Goal: Information Seeking & Learning: Learn about a topic

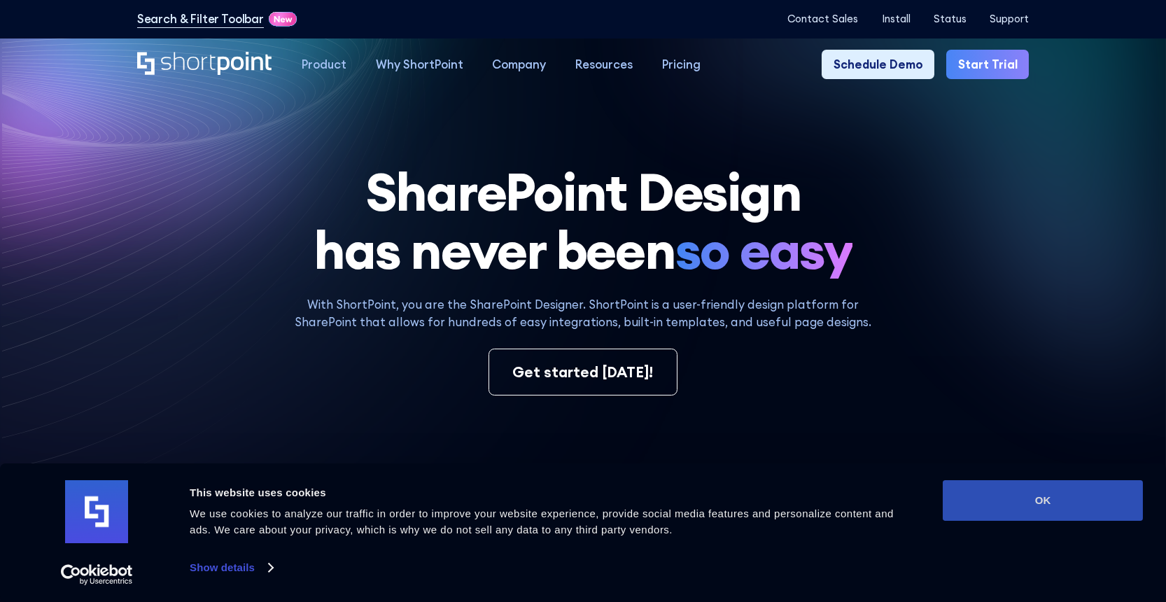
click at [1031, 481] on button "OK" at bounding box center [1043, 500] width 200 height 41
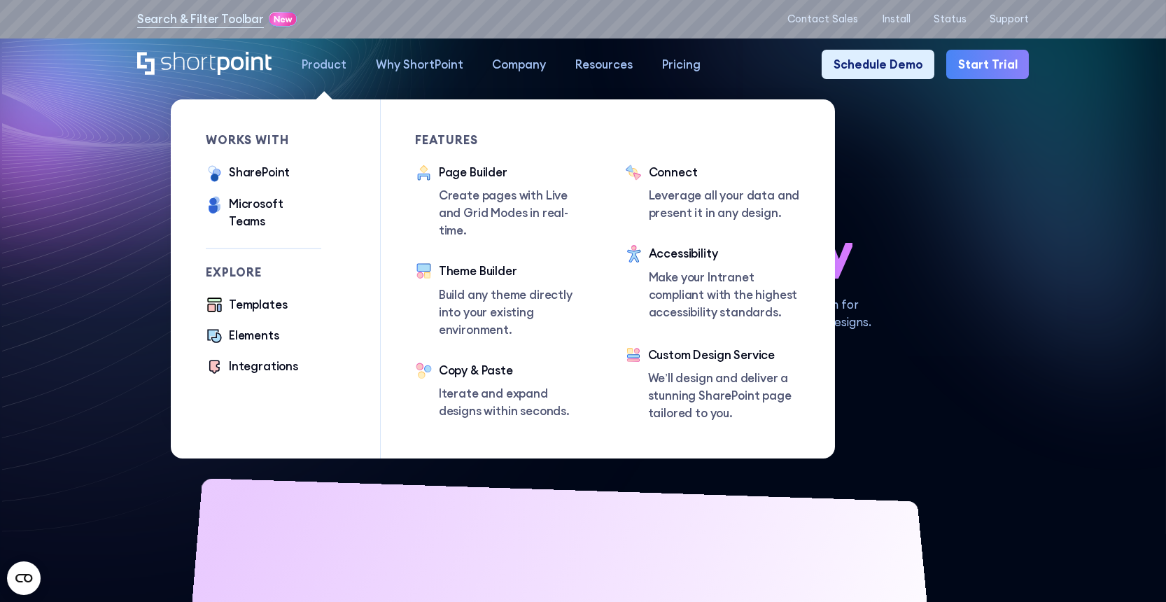
click at [264, 343] on ul "Templates Elements Integrations" at bounding box center [264, 336] width 116 height 81
click at [267, 358] on div "Integrations" at bounding box center [263, 367] width 69 height 18
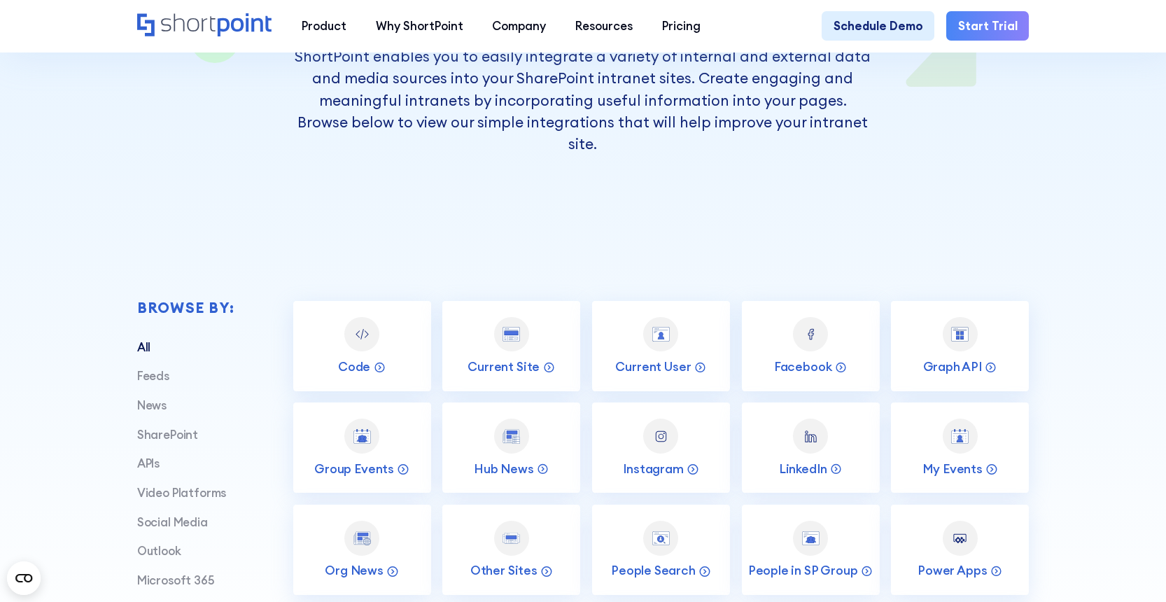
scroll to position [420, 0]
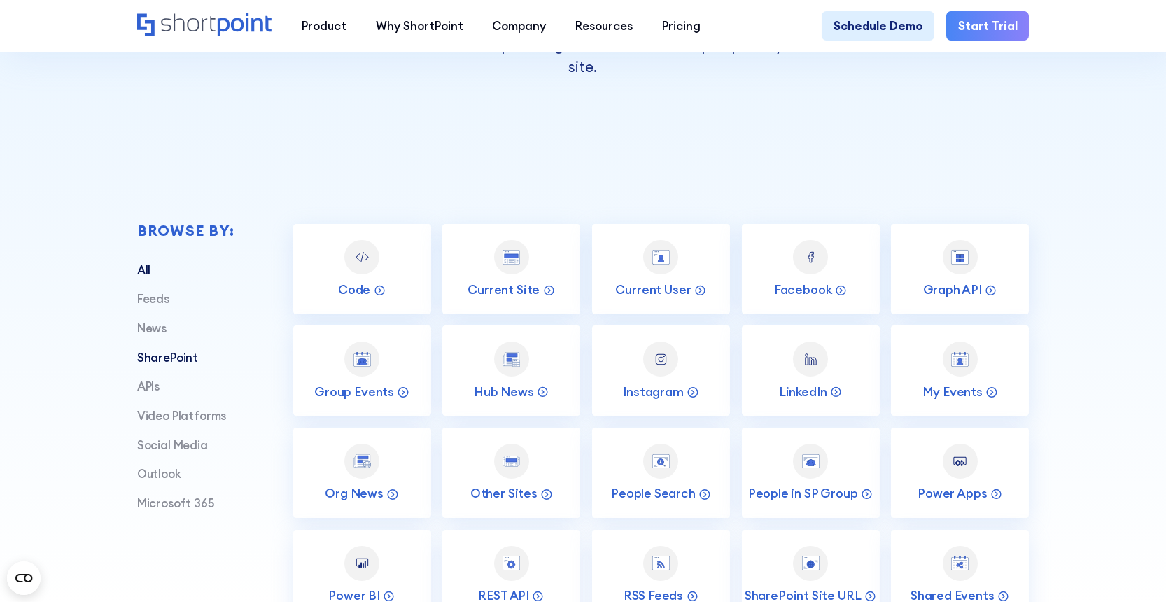
click at [169, 350] on link "SharePoint" at bounding box center [167, 357] width 61 height 15
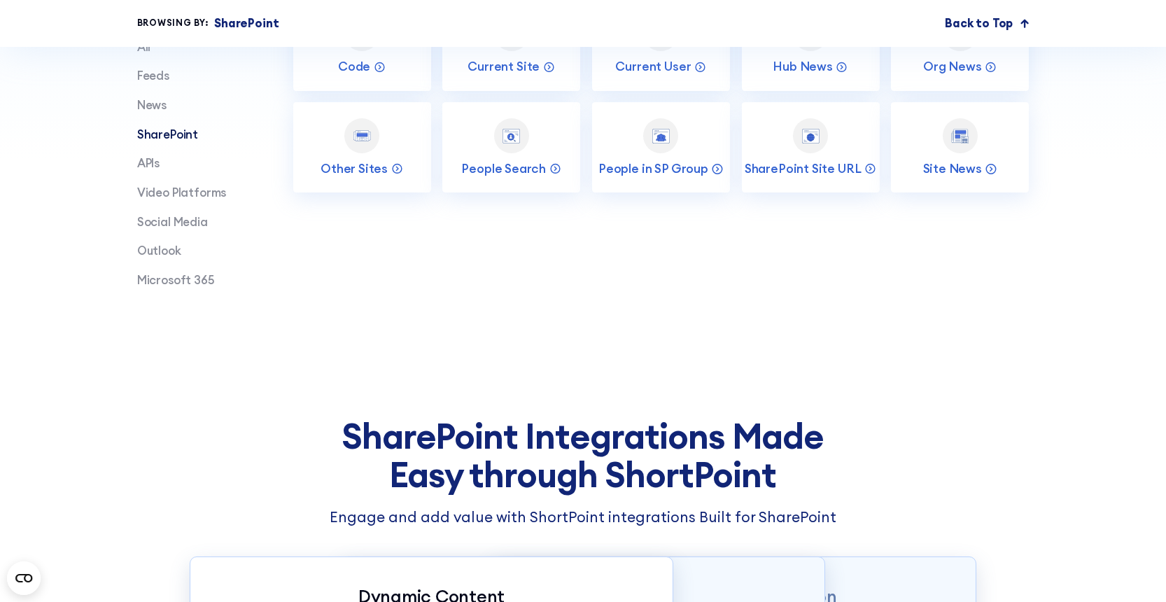
scroll to position [910, 0]
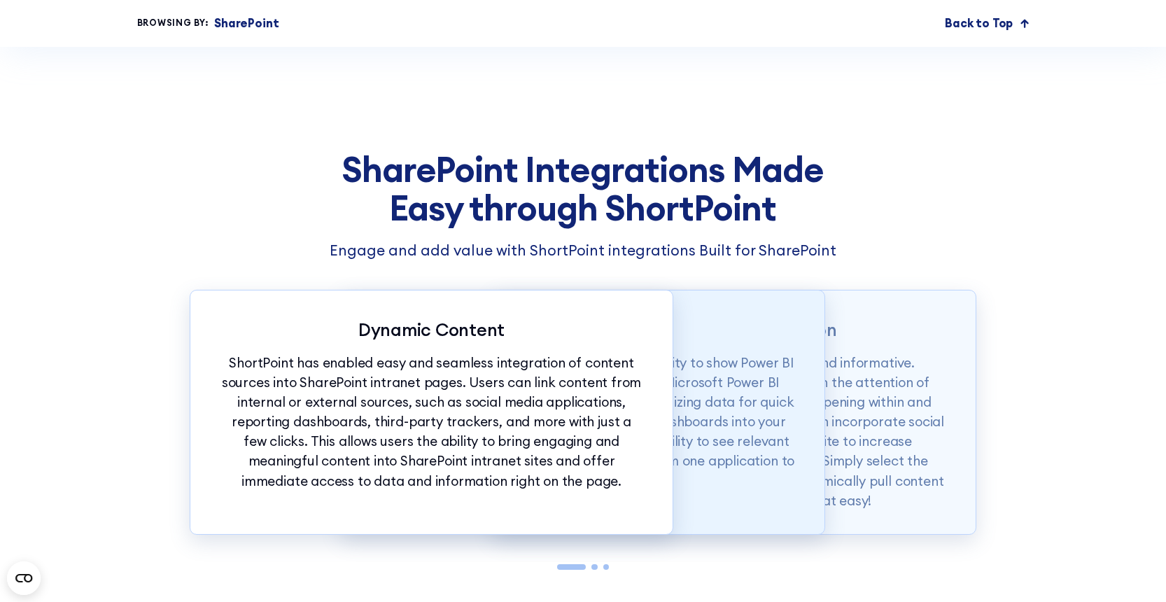
click at [758, 409] on p "One of the most powerful integrations is the ability to show Power BI dashboard…" at bounding box center [583, 422] width 424 height 138
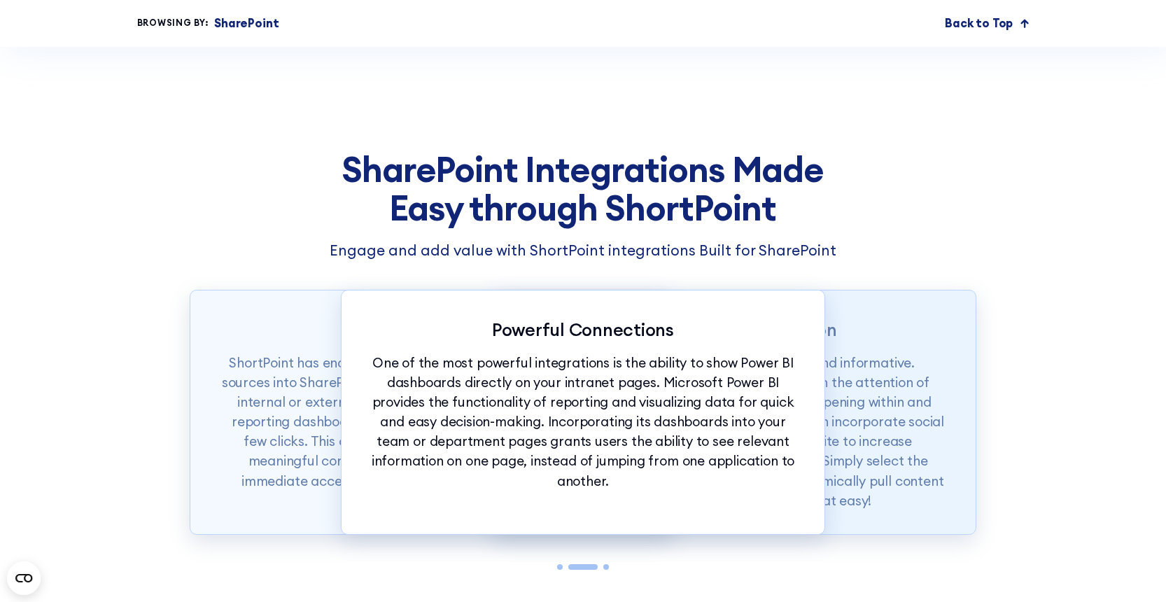
click at [897, 366] on p "Social media content is both entertaining and informative. Corporate social med…" at bounding box center [734, 432] width 424 height 158
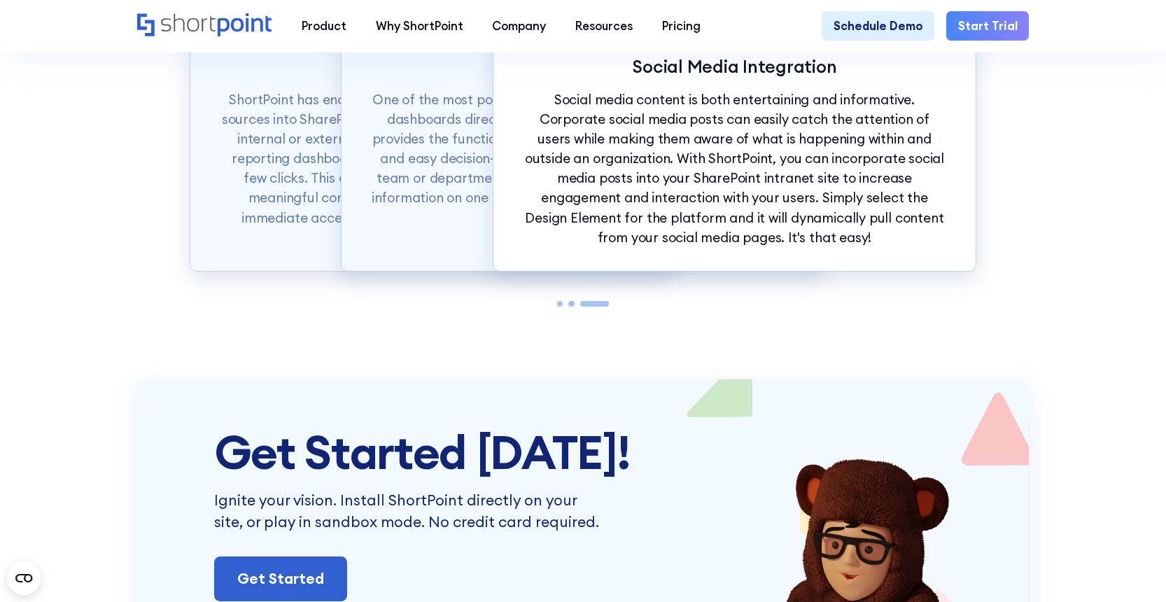
scroll to position [1400, 0]
